Goal: Information Seeking & Learning: Check status

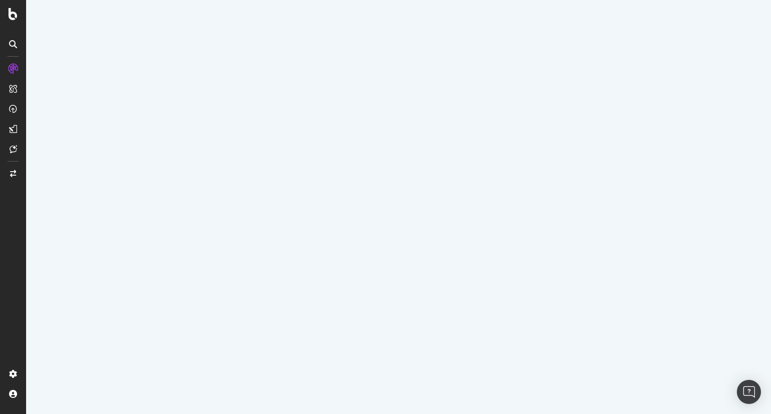
select select "100"
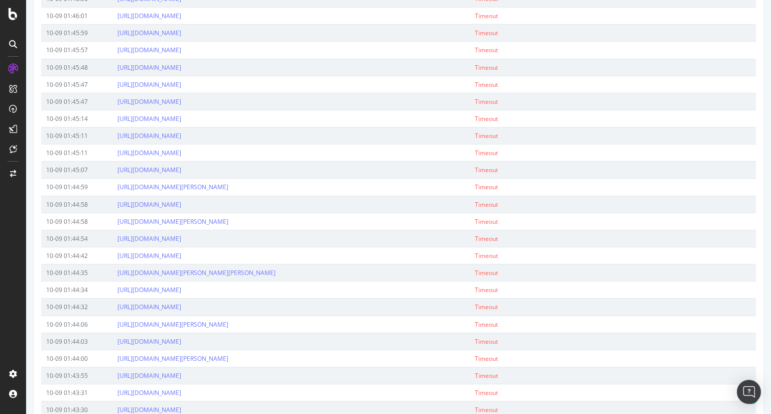
scroll to position [825, 0]
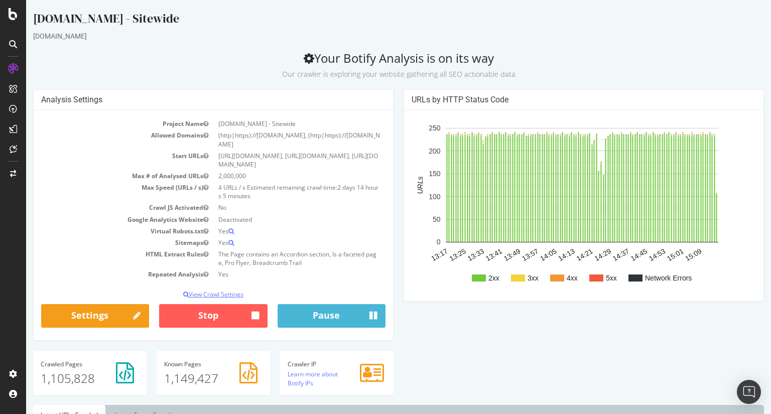
click at [228, 299] on p "View Crawl Settings" at bounding box center [213, 294] width 344 height 9
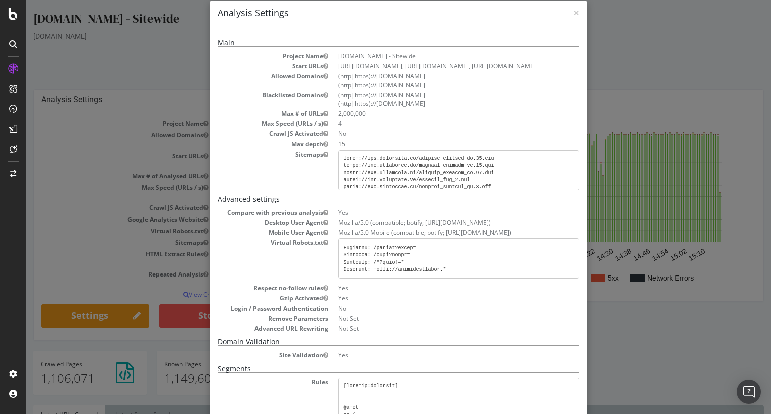
scroll to position [6, 0]
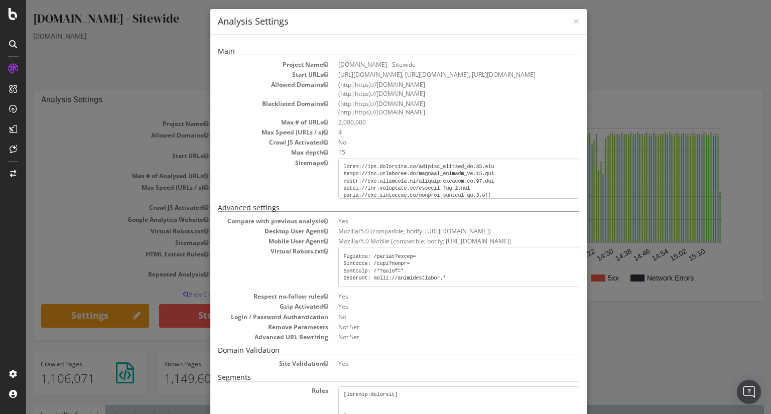
click at [696, 351] on div "× Close Analysis Settings Main Project Name [DOMAIN_NAME] - Sitewide Start URLs…" at bounding box center [398, 207] width 745 height 414
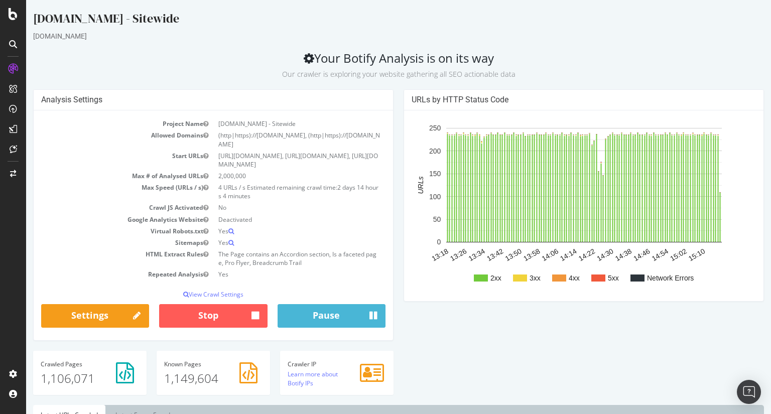
click at [399, 305] on div "URLs by HTTP Status Code 2xx 3xx 4xx 5xx Network Errors 13:18 13:26 13:34 13:42…" at bounding box center [584, 200] width 370 height 222
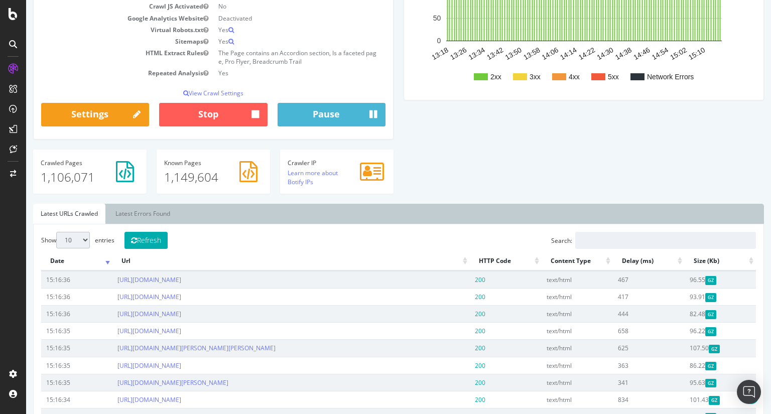
scroll to position [105, 0]
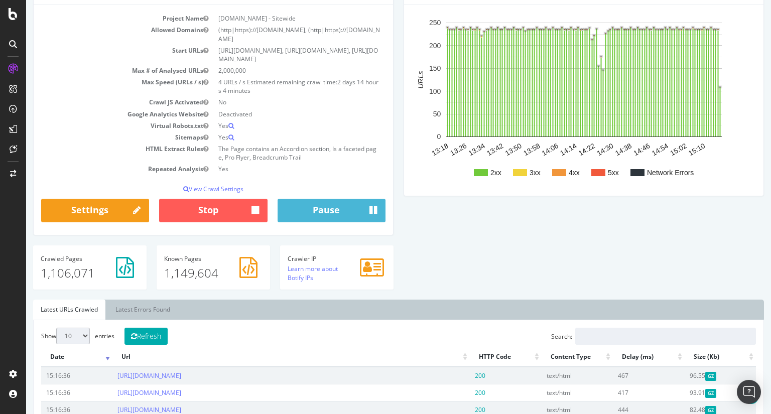
click at [633, 174] on rect "A chart." at bounding box center [638, 172] width 14 height 7
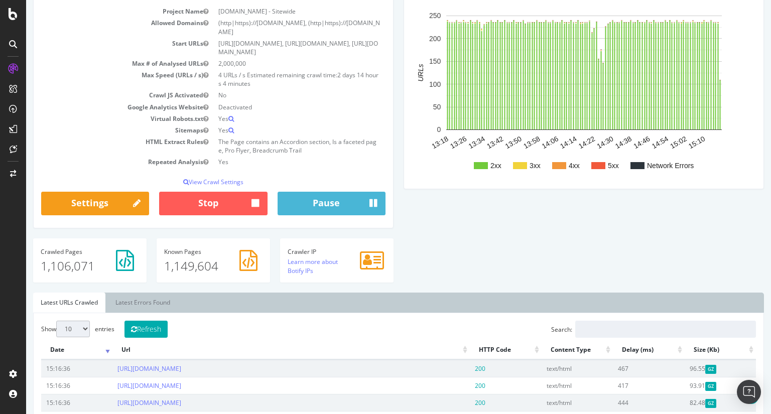
scroll to position [113, 0]
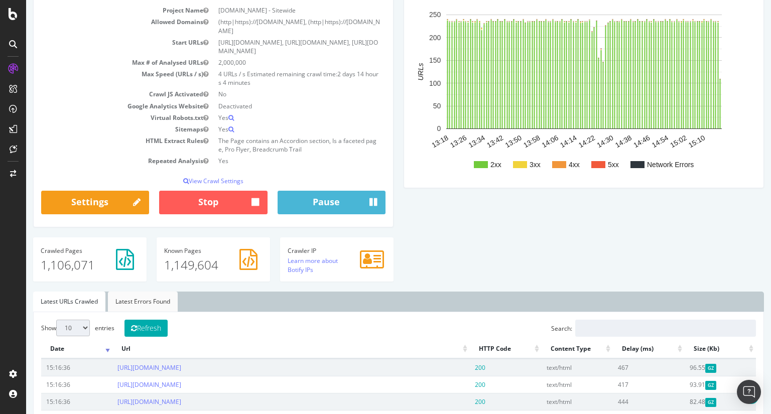
click at [135, 311] on link "Latest Errors Found" at bounding box center [143, 302] width 70 height 20
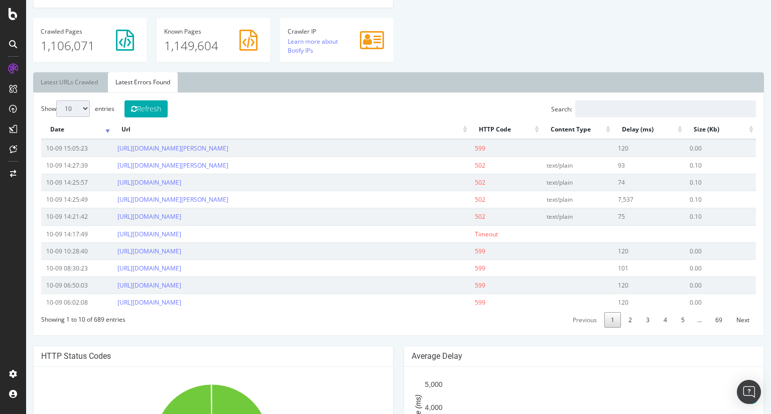
scroll to position [346, 0]
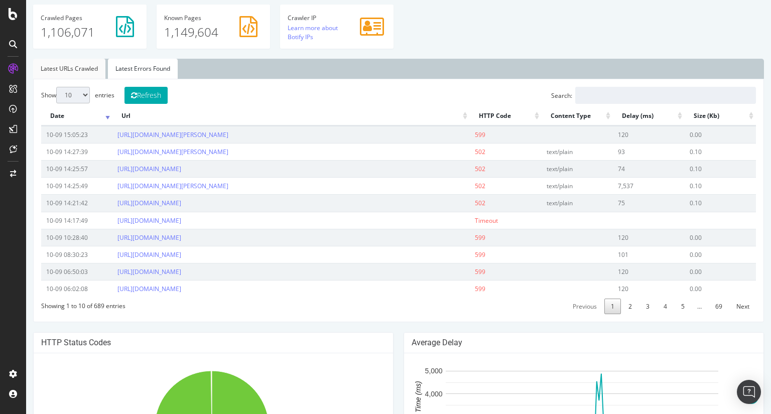
click at [56, 71] on link "Latest URLs Crawled" at bounding box center [69, 69] width 72 height 20
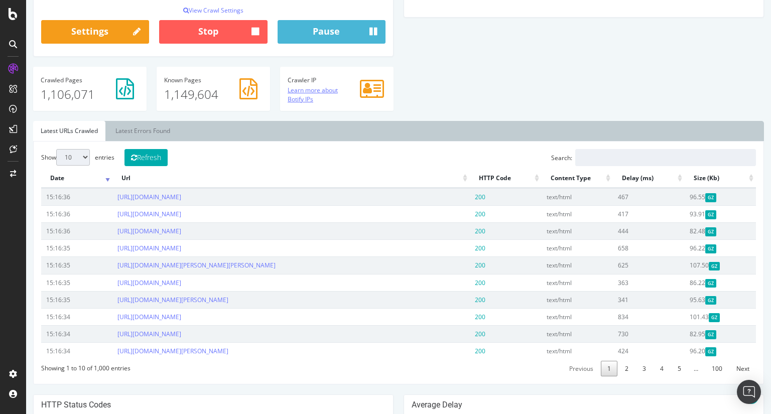
scroll to position [283, 0]
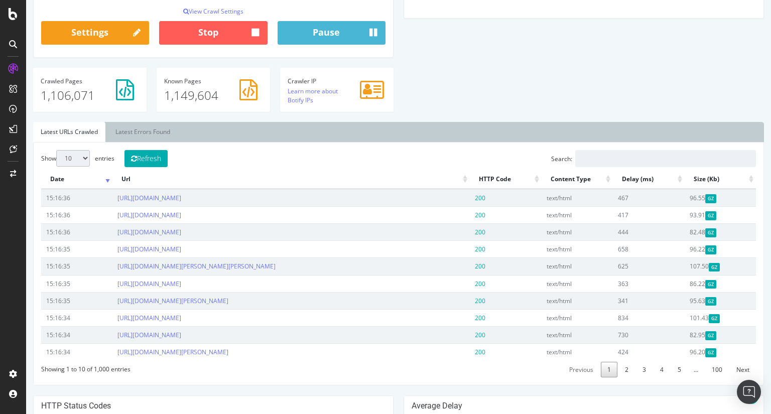
click at [459, 141] on ul "Latest URLs Crawled Latest Errors Found" at bounding box center [398, 132] width 731 height 20
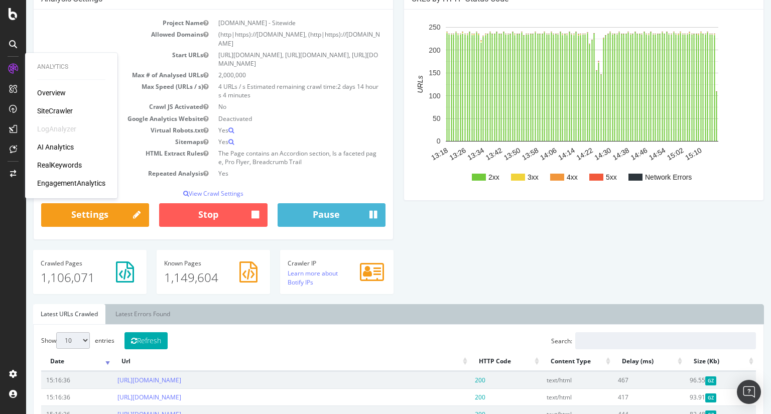
scroll to position [104, 0]
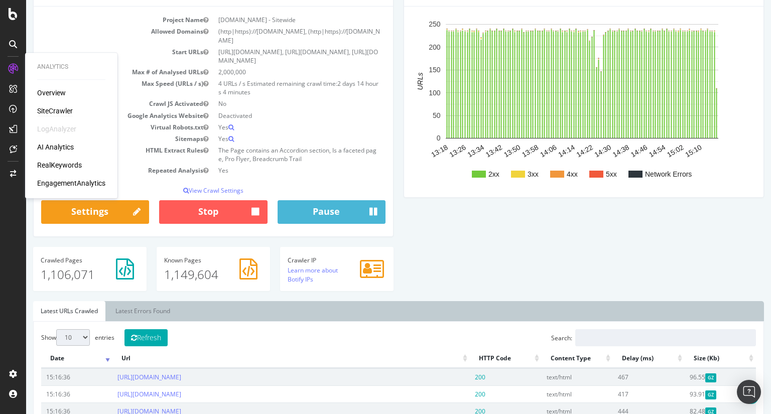
click at [413, 230] on div "Analysis Settings Project Name [DOMAIN_NAME] - Sitewide Allowed Domains (http|h…" at bounding box center [398, 142] width 741 height 315
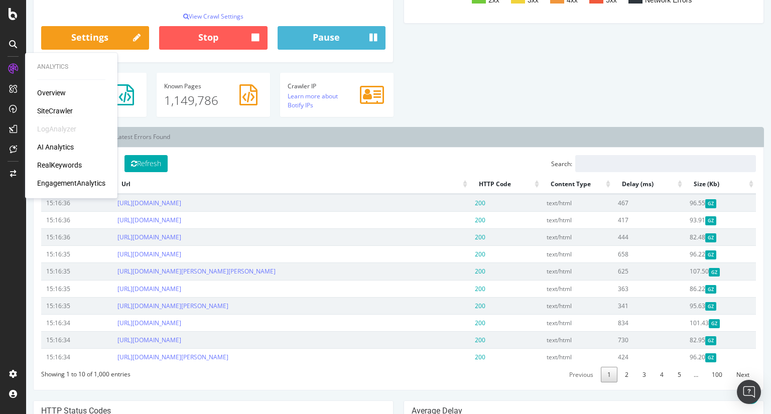
scroll to position [280, 0]
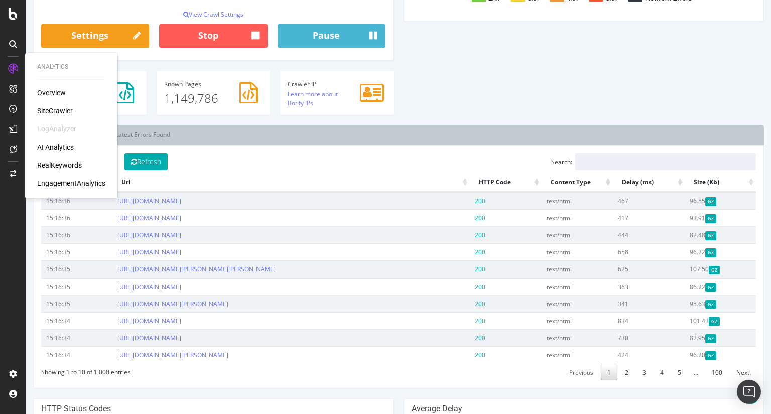
click at [62, 110] on div "SiteCrawler" at bounding box center [55, 111] width 36 height 10
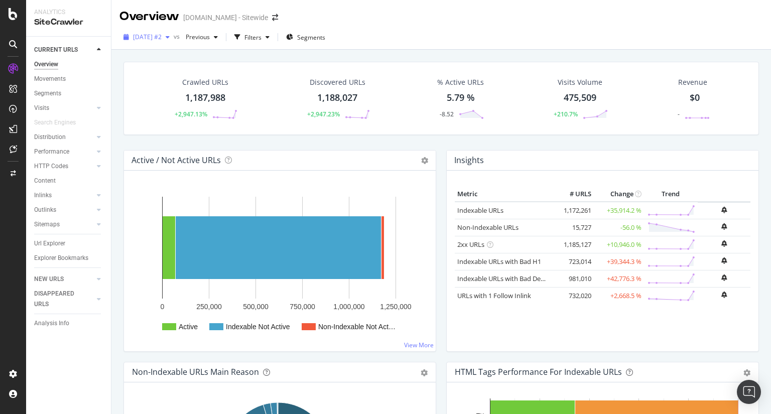
click at [170, 38] on icon "button" at bounding box center [168, 37] width 4 height 6
click at [121, 235] on div "Active / Not Active URLs Chart (by Value) Chart (by Percentage) Table Expand Ex…" at bounding box center [279, 256] width 323 height 212
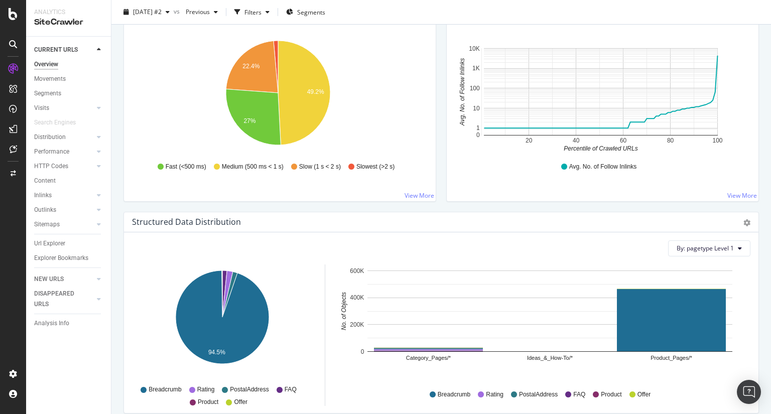
scroll to position [786, 0]
